Goal: Information Seeking & Learning: Understand process/instructions

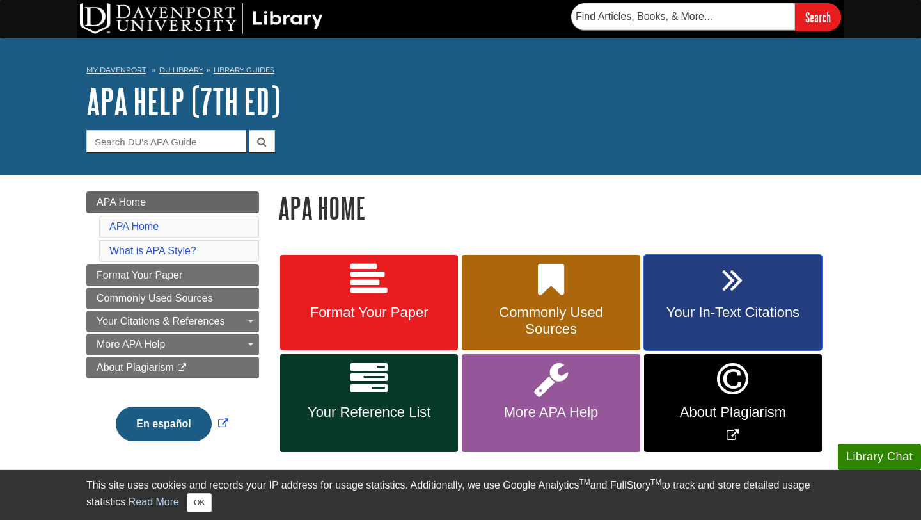
click at [700, 300] on link "Your In-Text Citations" at bounding box center [733, 303] width 178 height 96
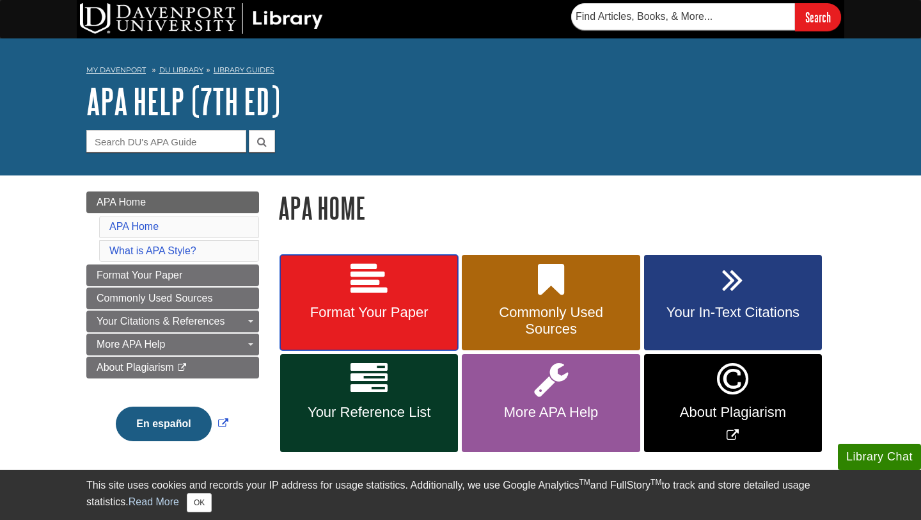
click at [399, 331] on link "Format Your Paper" at bounding box center [369, 303] width 178 height 96
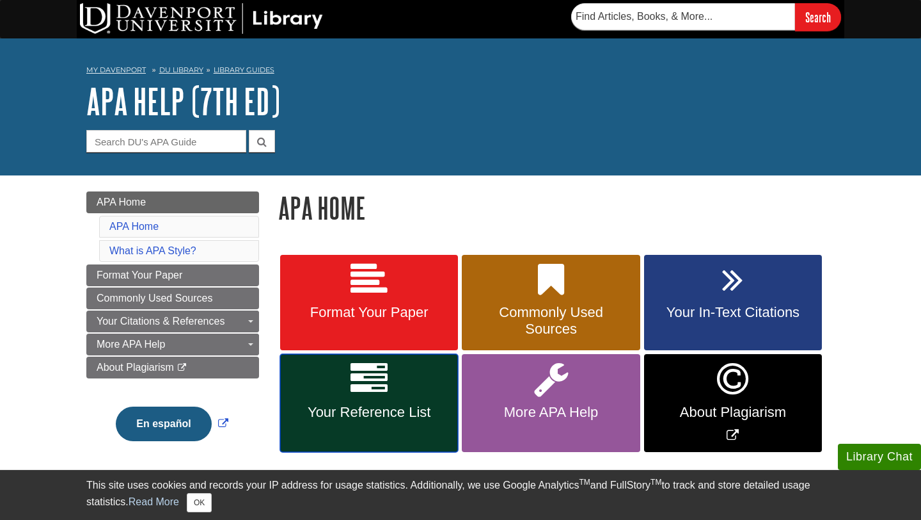
click at [372, 424] on link "Your Reference List" at bounding box center [369, 403] width 178 height 98
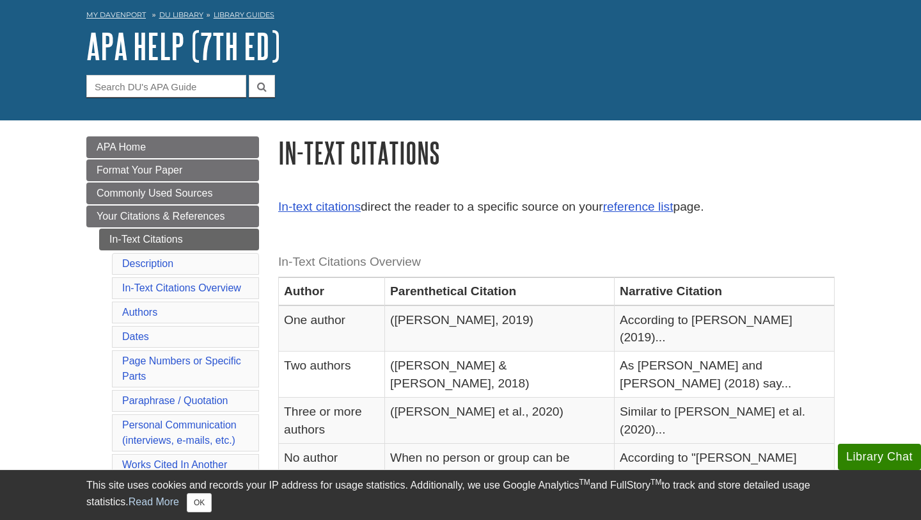
scroll to position [58, 0]
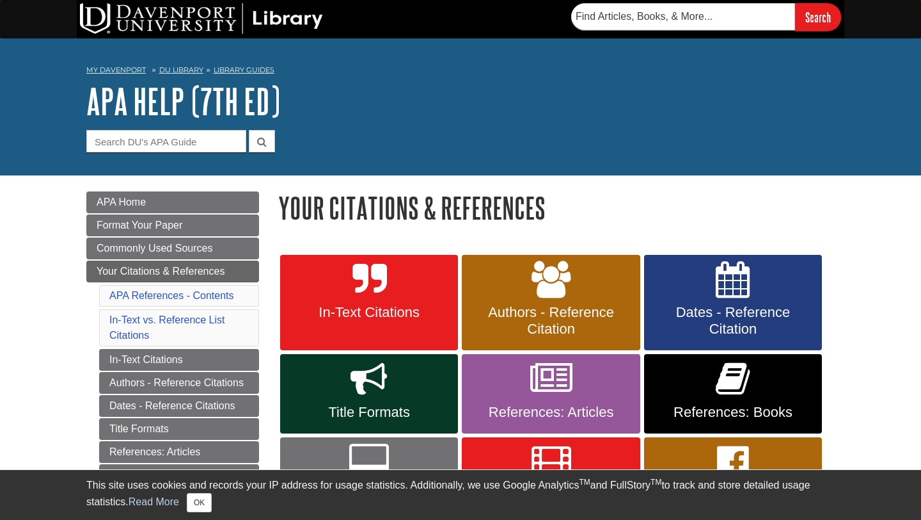
scroll to position [82, 0]
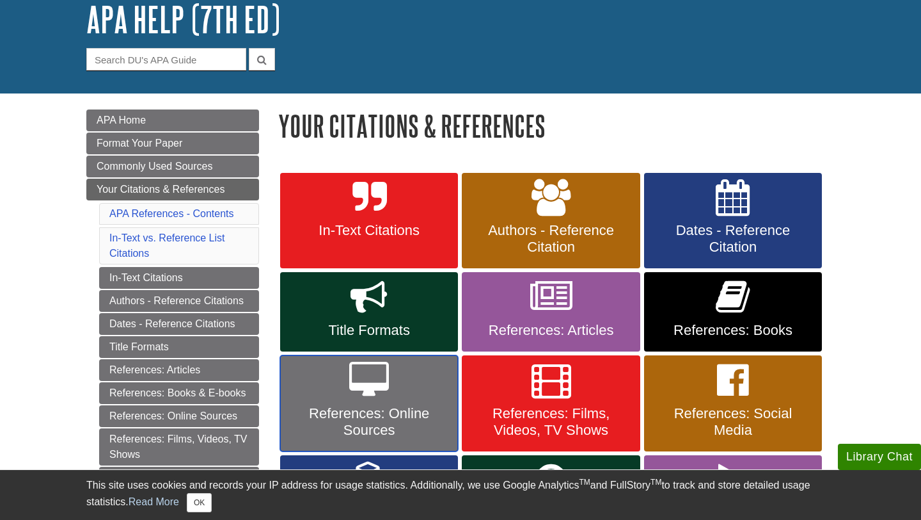
click at [388, 411] on span "References: Online Sources" at bounding box center [369, 421] width 159 height 33
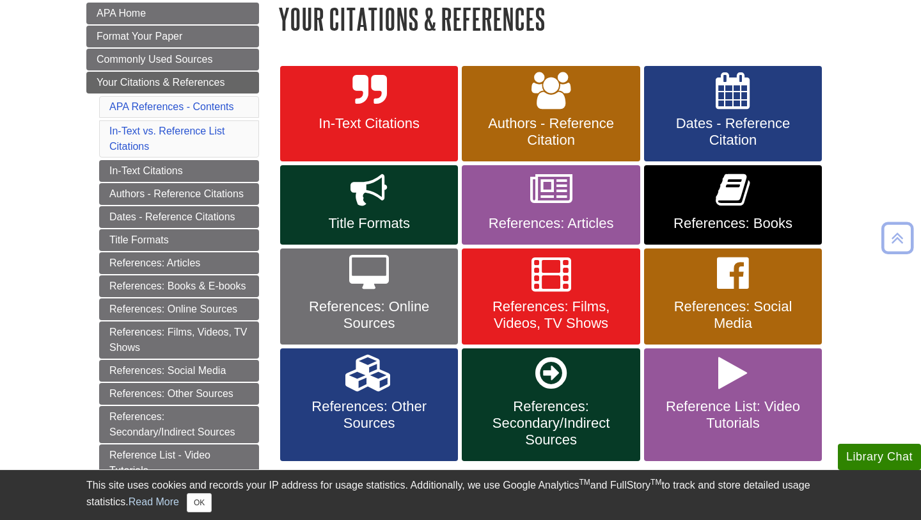
scroll to position [190, 0]
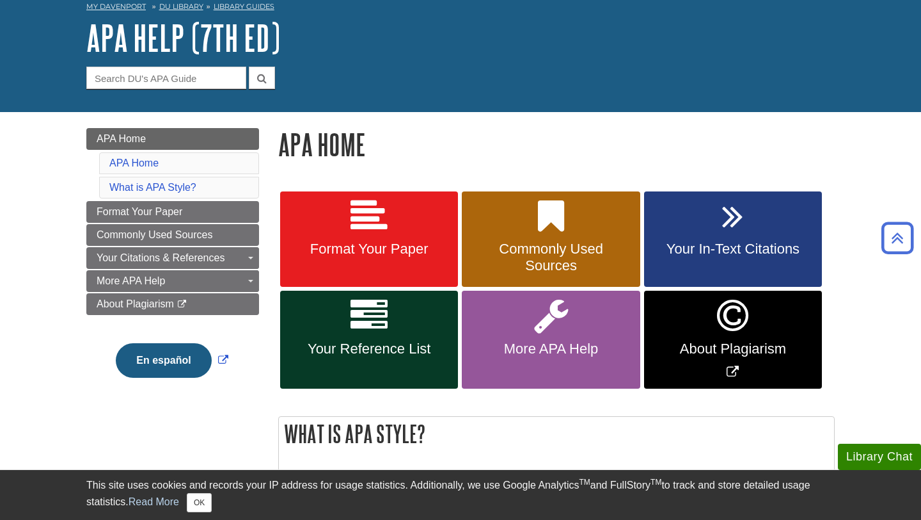
scroll to position [60, 0]
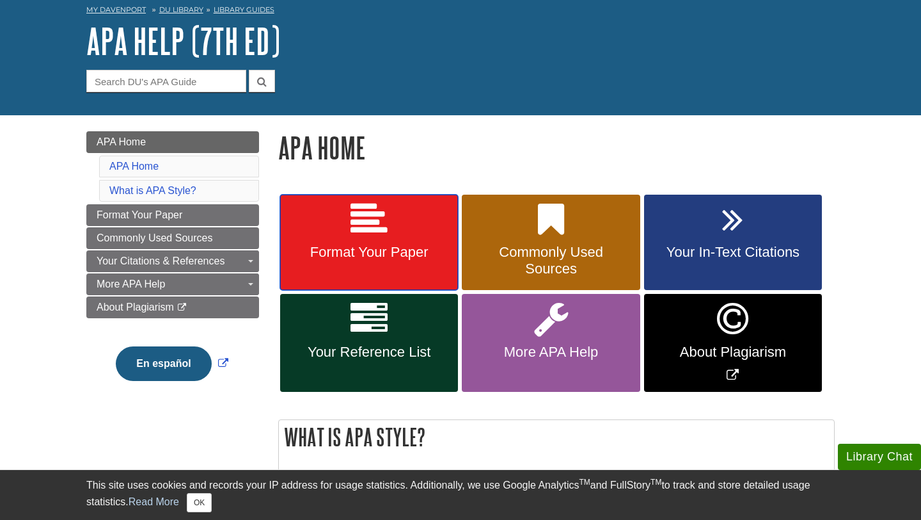
click at [397, 267] on link "Format Your Paper" at bounding box center [369, 243] width 178 height 96
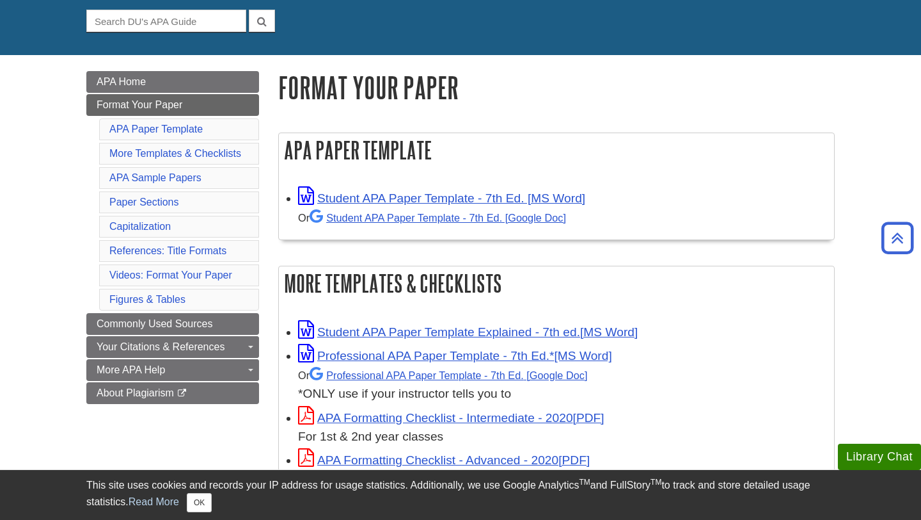
scroll to position [119, 0]
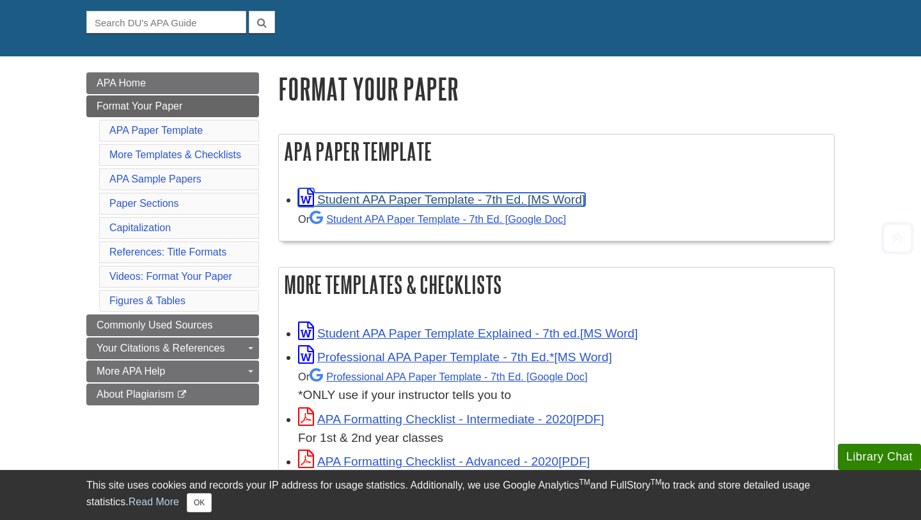
click at [365, 200] on link "Student APA Paper Template - 7th Ed. [MS Word]" at bounding box center [441, 199] width 287 height 13
